Goal: Communication & Community: Connect with others

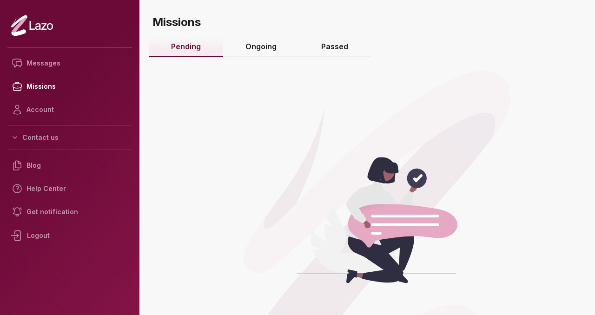
click at [272, 57] on link "Ongoing" at bounding box center [261, 47] width 76 height 20
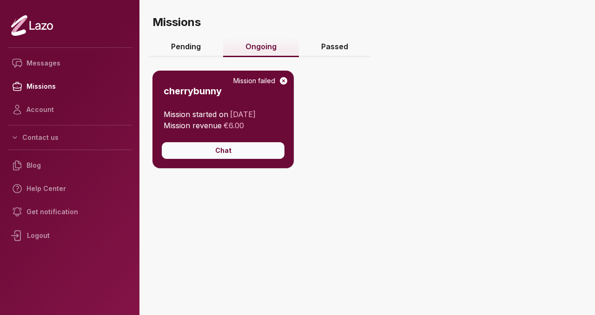
click at [276, 150] on button "Chat" at bounding box center [223, 150] width 123 height 17
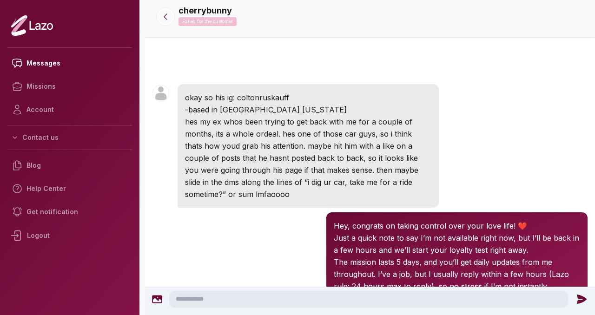
click at [165, 20] on icon at bounding box center [165, 16] width 9 height 9
